Goal: Information Seeking & Learning: Learn about a topic

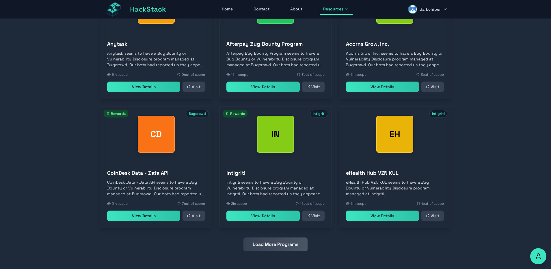
scroll to position [622, 0]
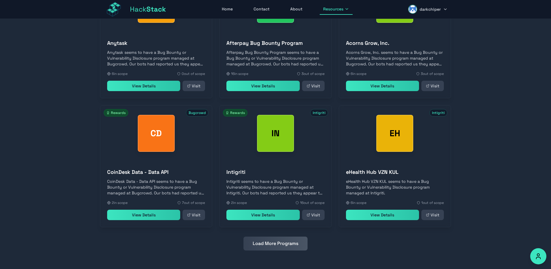
click at [279, 238] on button "Load More Programs" at bounding box center [275, 243] width 64 height 14
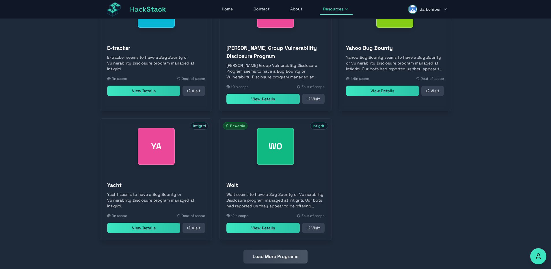
scroll to position [887, 0]
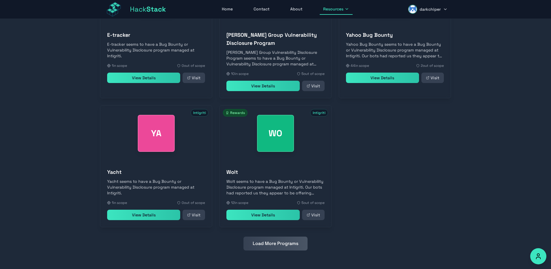
drag, startPoint x: 275, startPoint y: 217, endPoint x: 467, endPoint y: 167, distance: 198.4
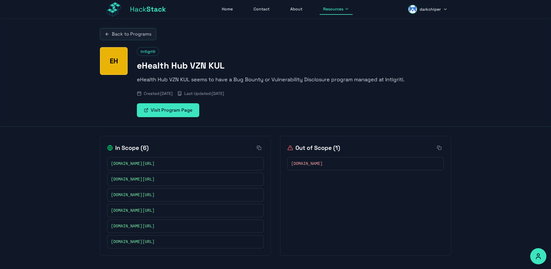
click at [169, 113] on link "Visit Program Page" at bounding box center [168, 110] width 62 height 14
drag, startPoint x: 149, startPoint y: 209, endPoint x: 103, endPoint y: 208, distance: 45.9
click at [103, 208] on div "In Scope ( 6 ) hub.vznkul.be/* hub.vznkul.be/services/interhub/InterHubService …" at bounding box center [185, 196] width 171 height 120
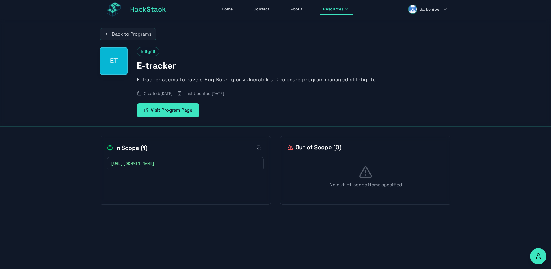
click at [258, 165] on icon at bounding box center [256, 163] width 3 height 3
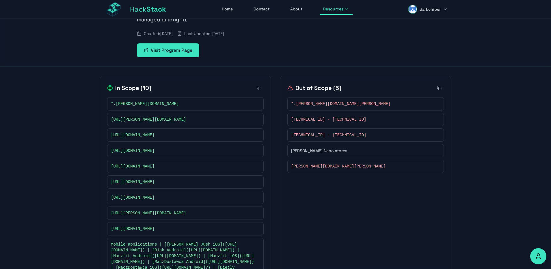
scroll to position [69, 0]
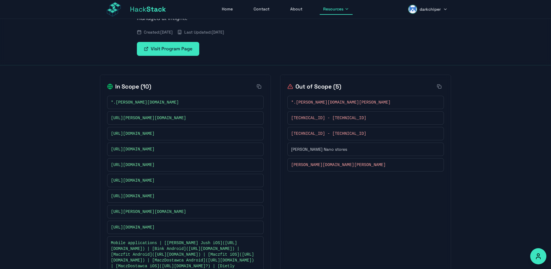
click at [255, 165] on button at bounding box center [257, 165] width 6 height 6
click at [257, 195] on icon at bounding box center [256, 195] width 3 height 3
click at [258, 117] on rect at bounding box center [257, 118] width 2 height 2
click at [158, 49] on link "Visit Program Page" at bounding box center [168, 49] width 62 height 14
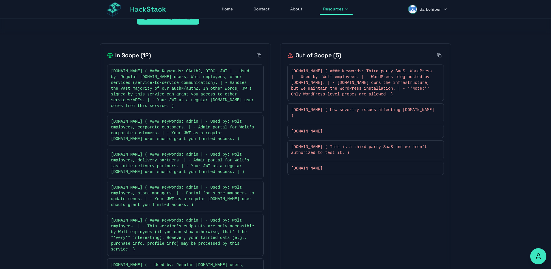
scroll to position [104, 0]
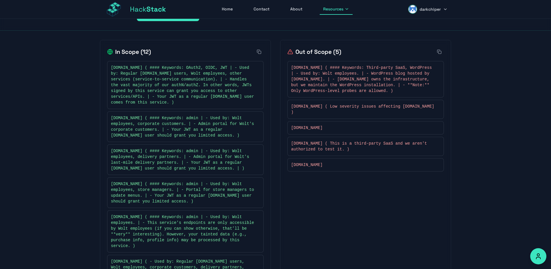
click at [37, 87] on div "Back to Programs WO Intigriti Offers Rewards [PERSON_NAME] seems to have a Bug …" at bounding box center [275, 195] width 551 height 561
